Goal: Transaction & Acquisition: Purchase product/service

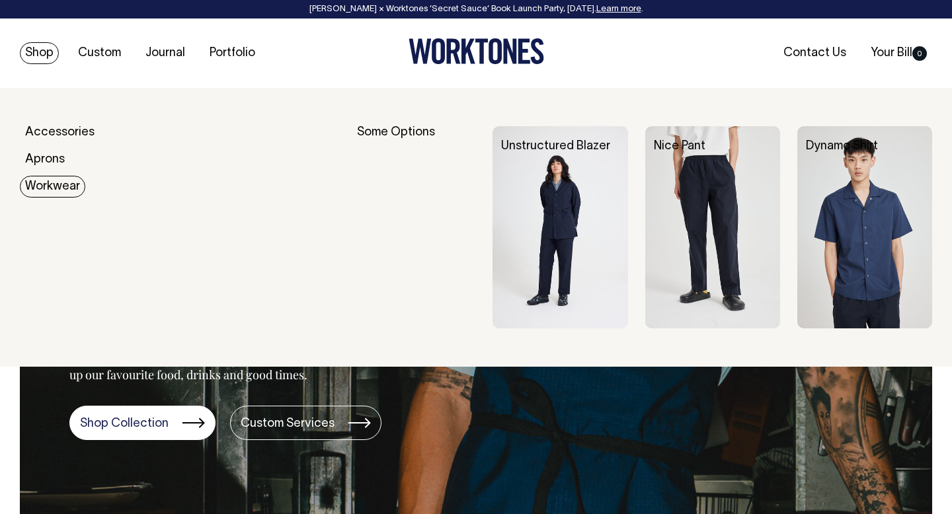
click at [50, 186] on link "Workwear" at bounding box center [52, 187] width 65 height 22
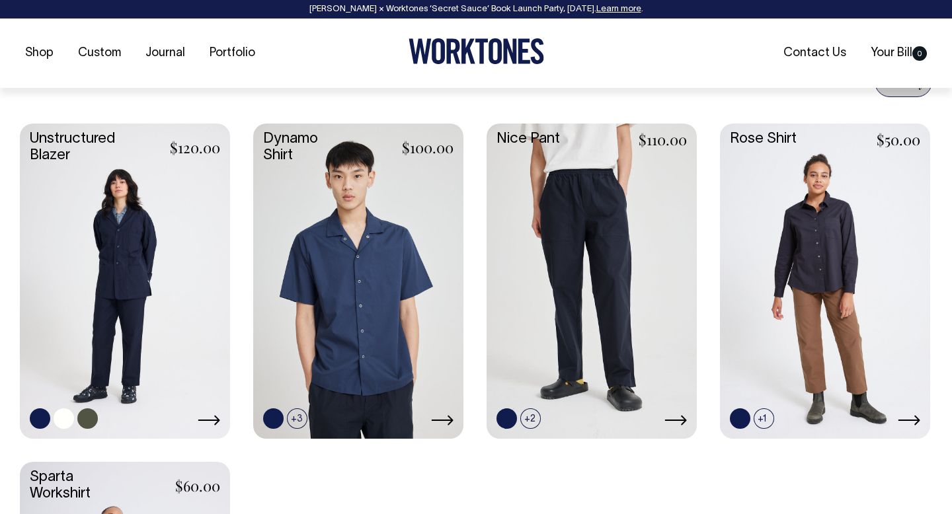
scroll to position [536, 0]
click at [168, 268] on link at bounding box center [125, 279] width 210 height 313
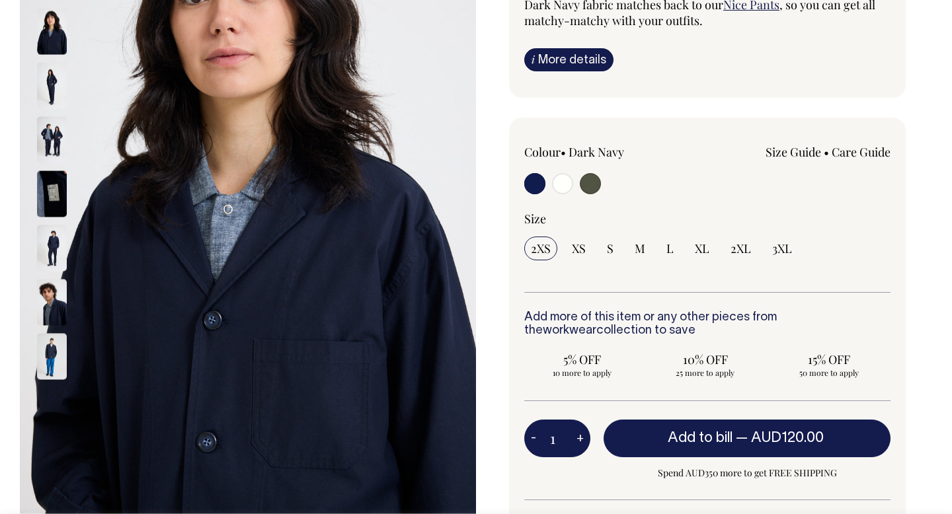
scroll to position [237, 0]
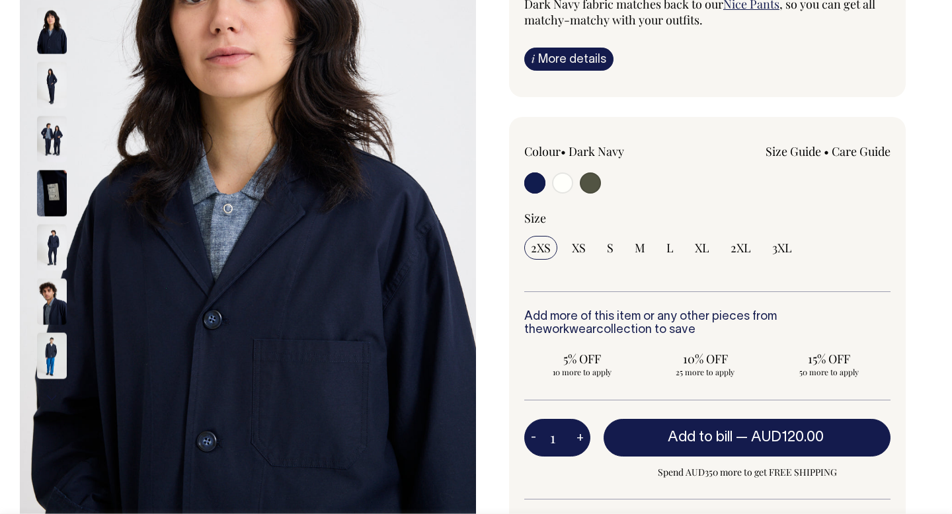
click at [45, 53] on img at bounding box center [52, 31] width 30 height 46
click at [46, 79] on img at bounding box center [52, 85] width 30 height 46
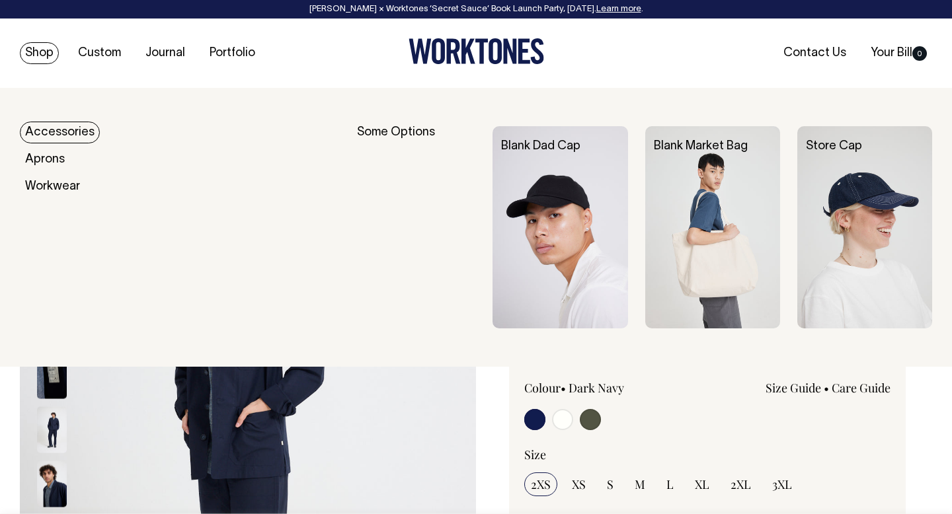
scroll to position [0, 0]
click at [520, 185] on img at bounding box center [560, 227] width 135 height 202
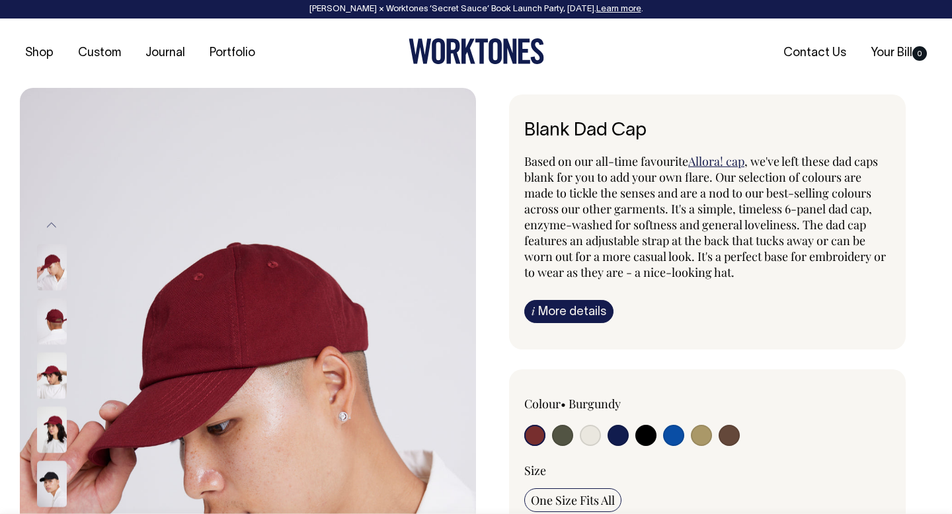
click at [591, 437] on input "radio" at bounding box center [590, 435] width 21 height 21
radio input "true"
select select "Natural"
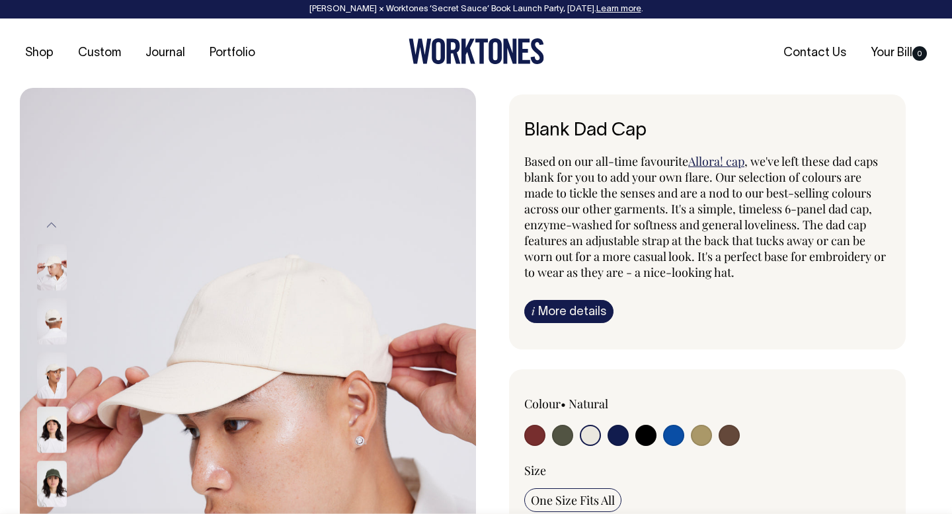
click at [46, 329] on img at bounding box center [52, 322] width 30 height 46
click at [47, 384] on img at bounding box center [52, 376] width 30 height 46
click at [51, 256] on img at bounding box center [52, 268] width 30 height 46
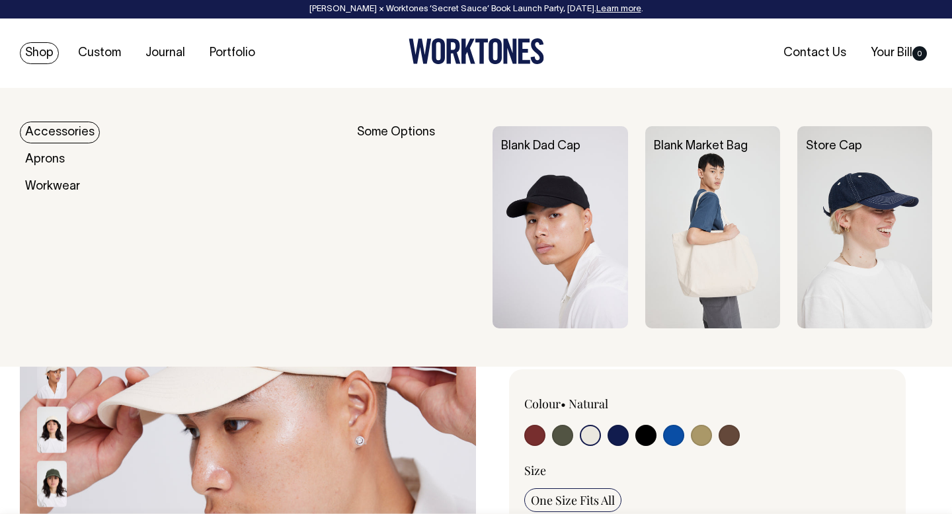
click at [694, 188] on img at bounding box center [712, 227] width 135 height 202
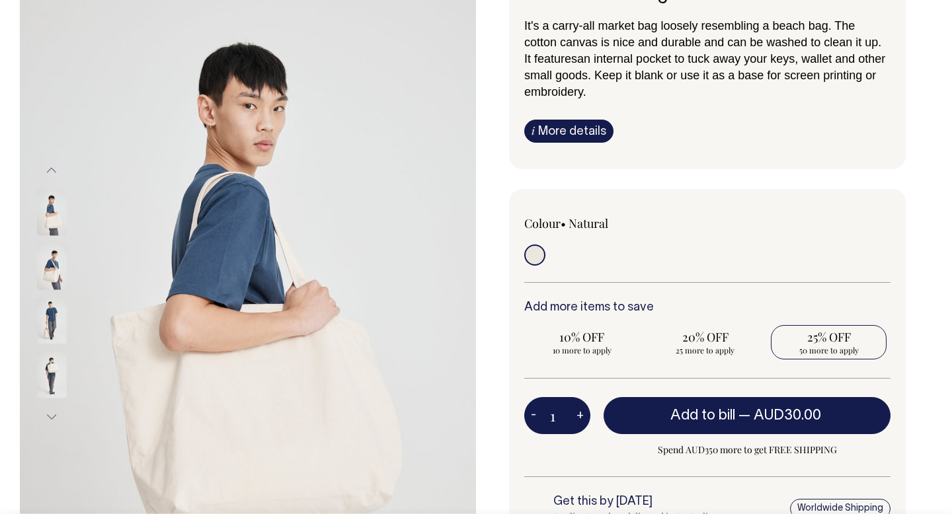
scroll to position [137, 0]
click at [833, 340] on span "25% OFF" at bounding box center [829, 337] width 102 height 16
click at [833, 340] on input "25% OFF 50 more to apply" at bounding box center [829, 342] width 116 height 34
radio input "true"
type input "50"
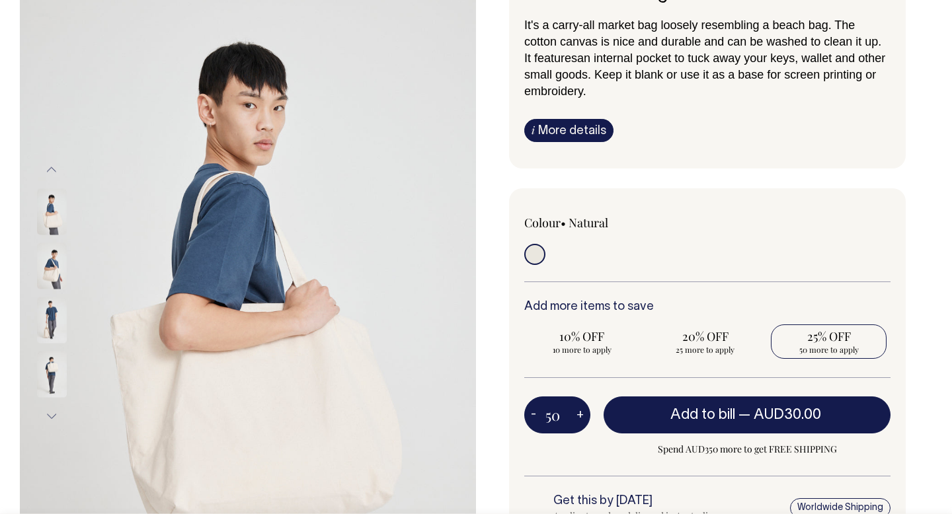
radio input "true"
type input "50"
click at [706, 336] on span "20% OFF" at bounding box center [706, 337] width 102 height 16
click at [706, 336] on input "20% OFF Requirement met" at bounding box center [706, 342] width 116 height 34
radio input "true"
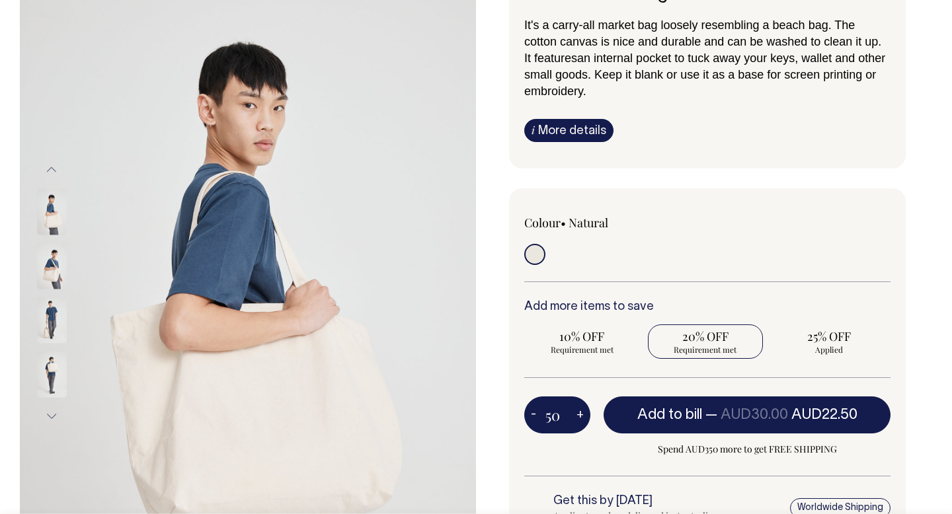
type input "25"
radio input "true"
type input "25"
click at [832, 341] on span "25% OFF" at bounding box center [829, 337] width 102 height 16
click at [832, 341] on input "25% OFF 25 more to apply" at bounding box center [829, 342] width 116 height 34
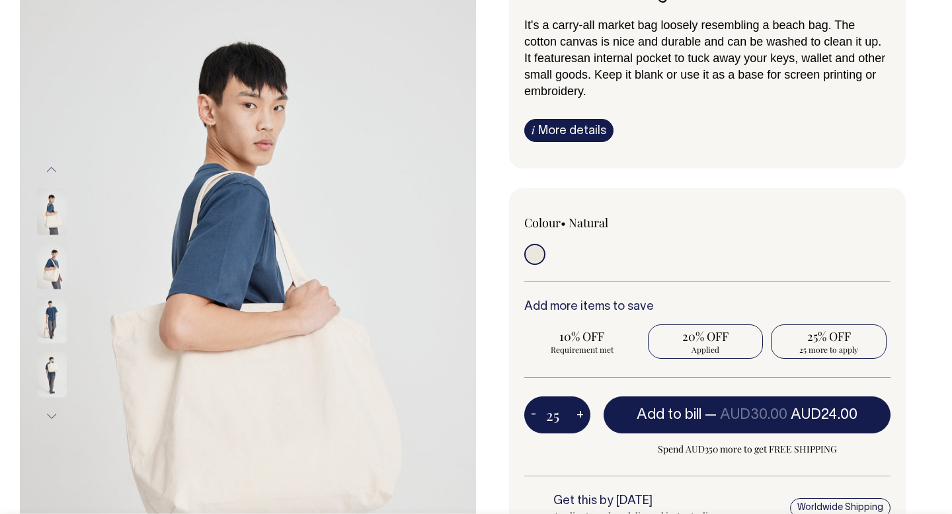
radio input "true"
type input "50"
radio input "true"
type input "50"
